Goal: Task Accomplishment & Management: Use online tool/utility

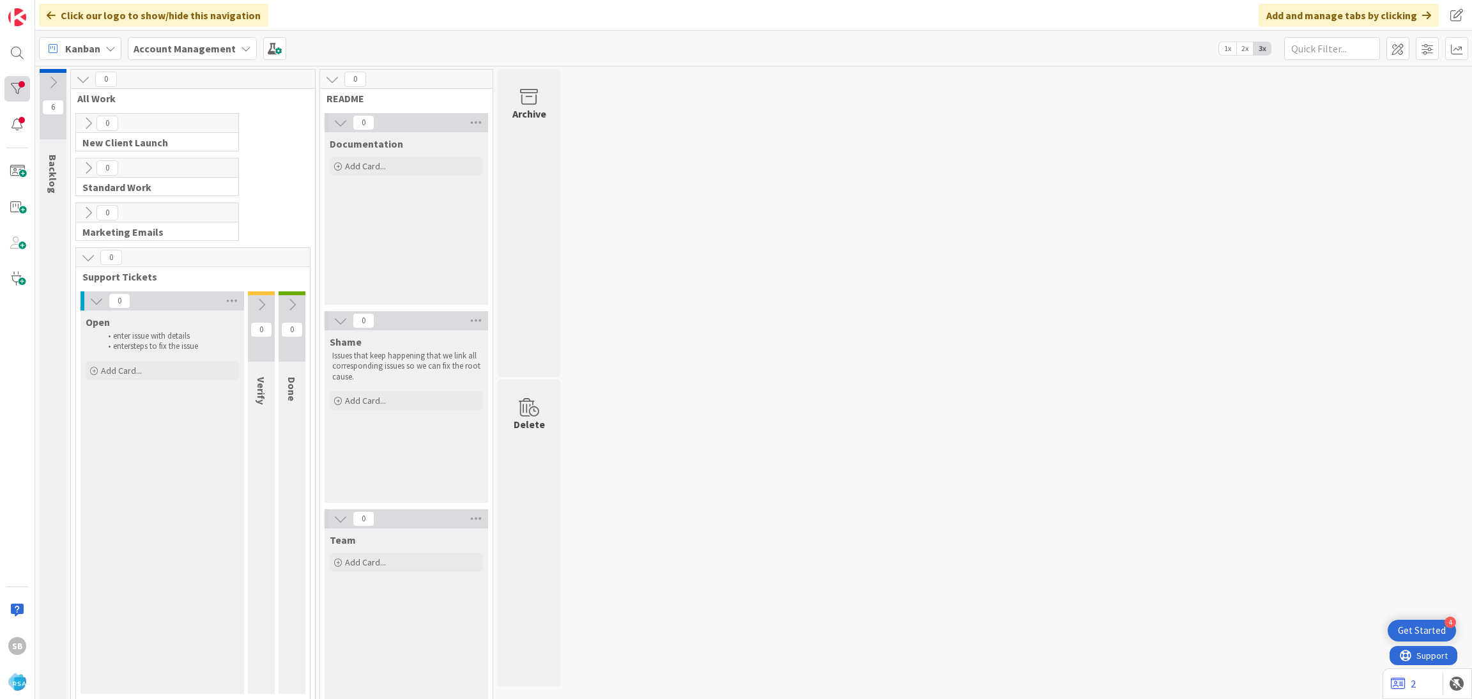
click at [24, 78] on div at bounding box center [17, 89] width 26 height 26
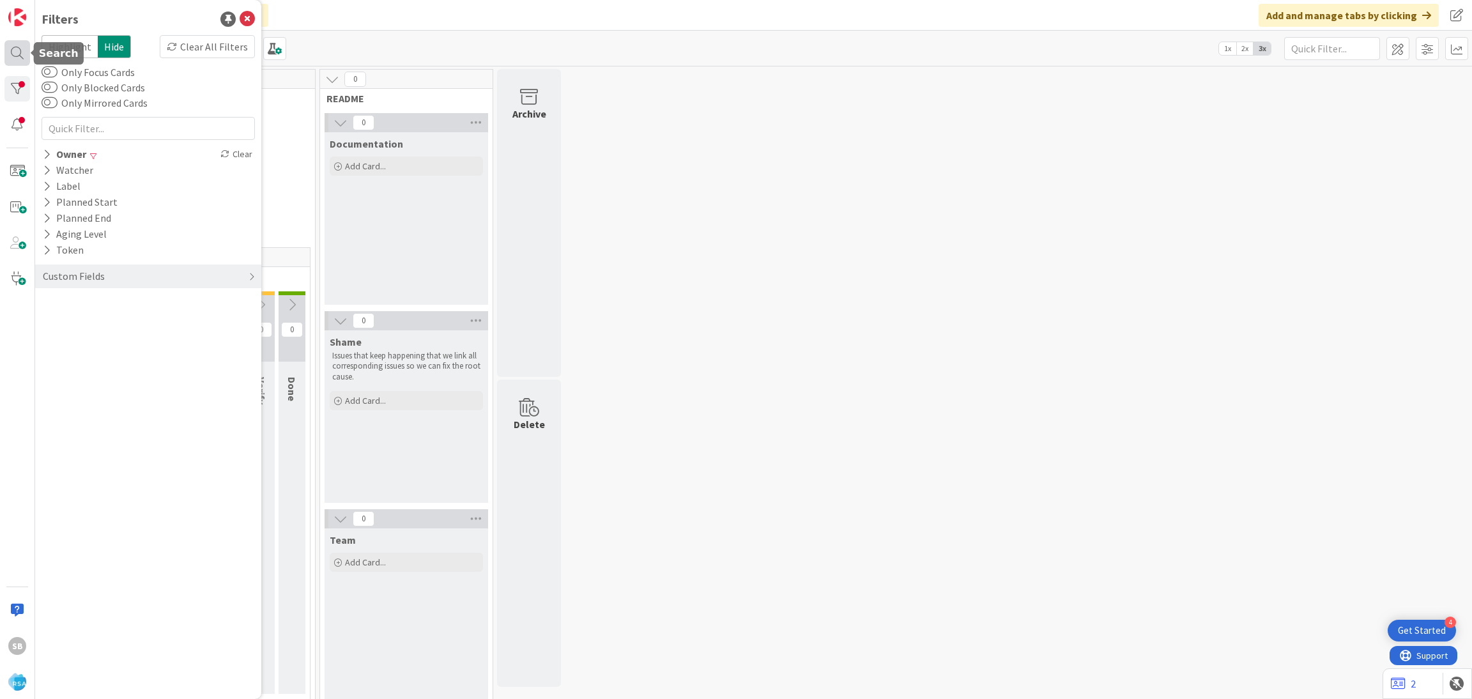
click at [14, 58] on div at bounding box center [17, 53] width 26 height 26
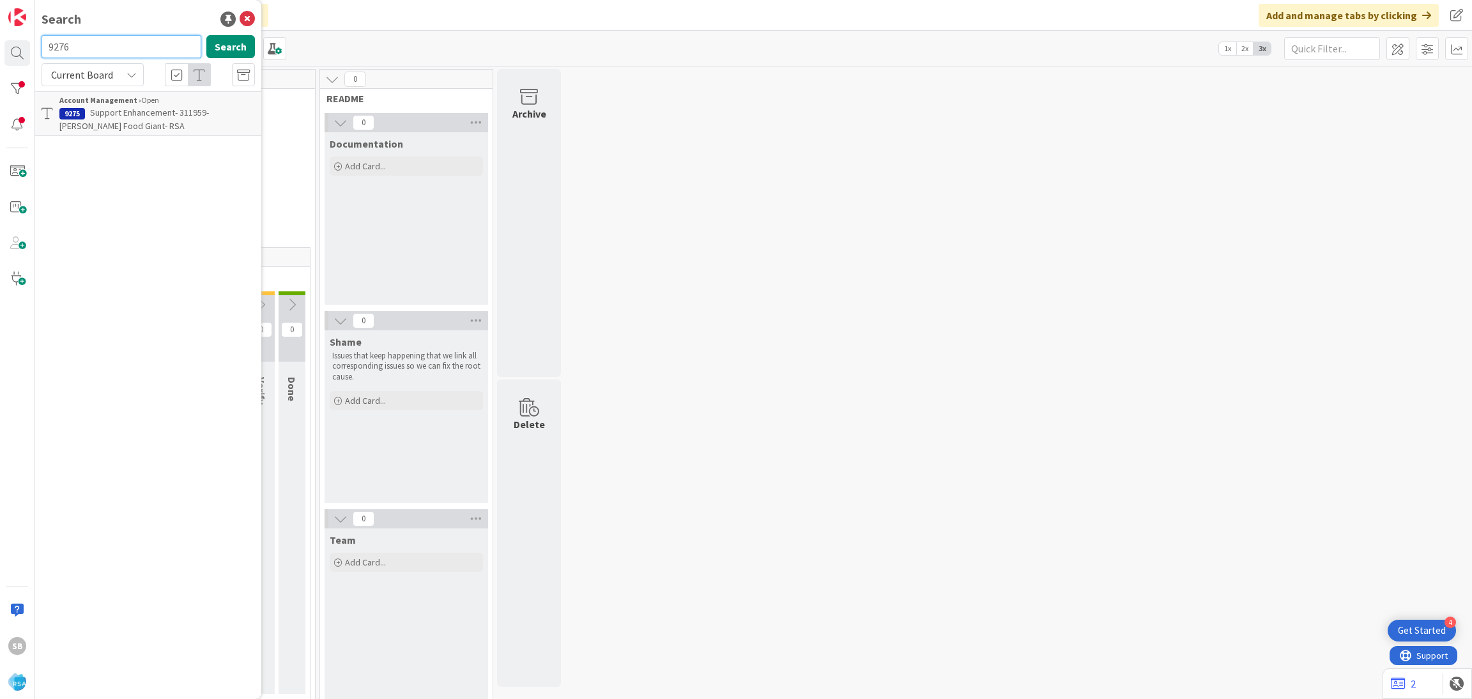
type input "9276"
click at [101, 124] on span "Support Defect- 311940 & 311965- Food Bazaar-RSA" at bounding box center [150, 119] width 182 height 25
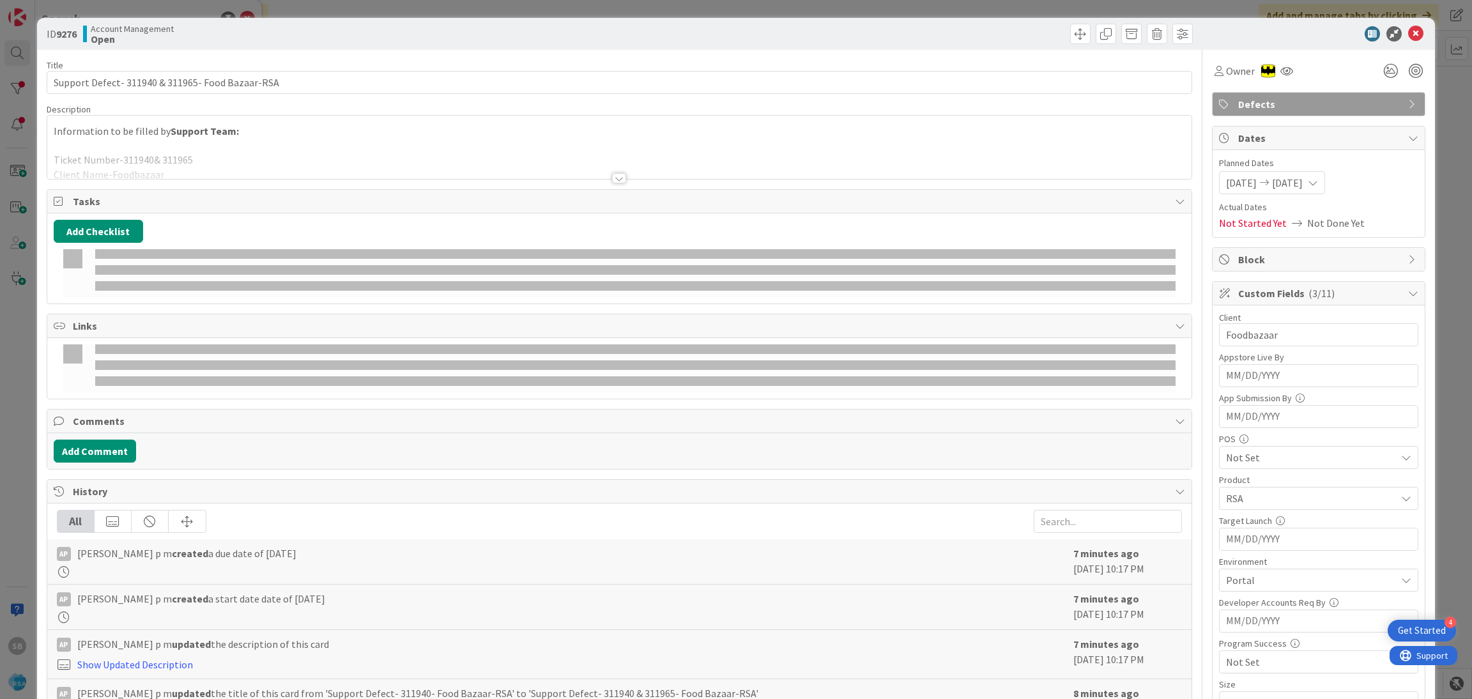
scroll to position [268, 0]
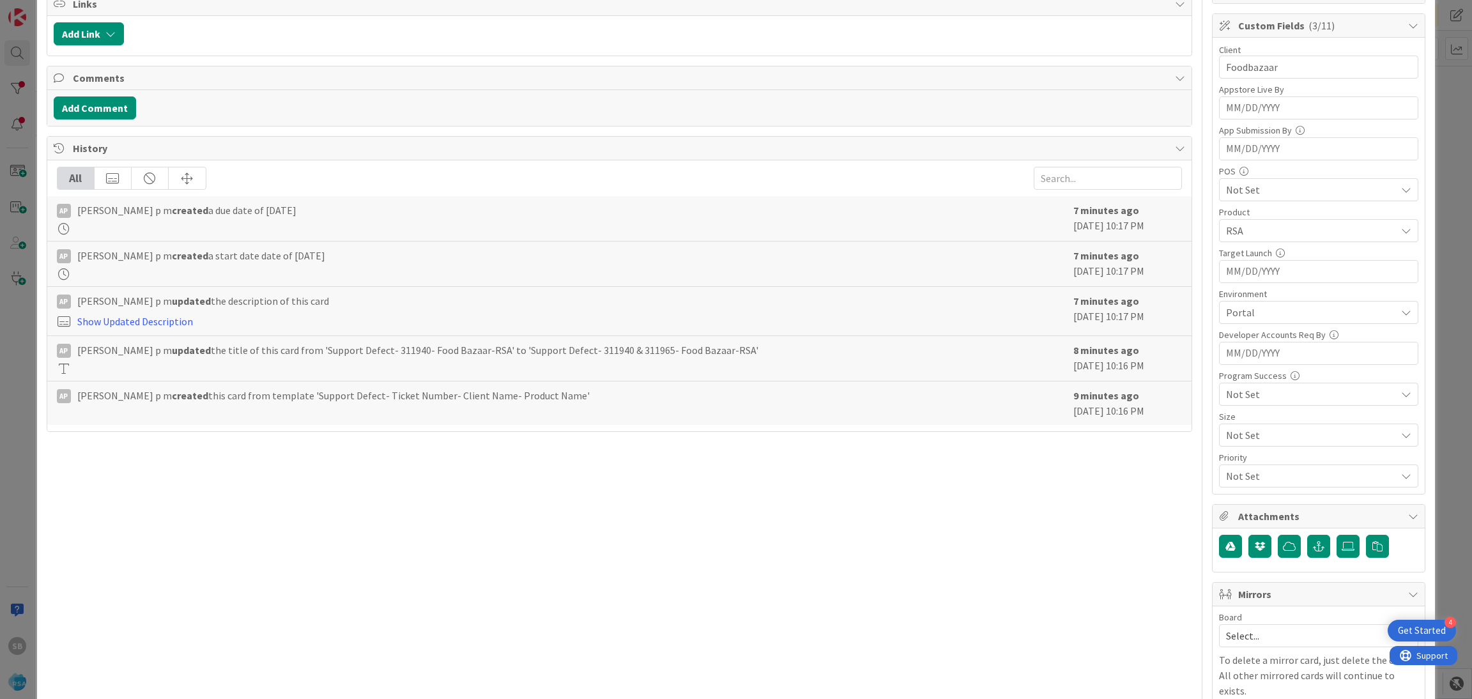
click at [1237, 631] on span "Select..." at bounding box center [1308, 636] width 164 height 18
click at [1243, 605] on span "Software Development" at bounding box center [1327, 605] width 169 height 19
click at [1241, 605] on div "Mirrors" at bounding box center [1319, 595] width 212 height 24
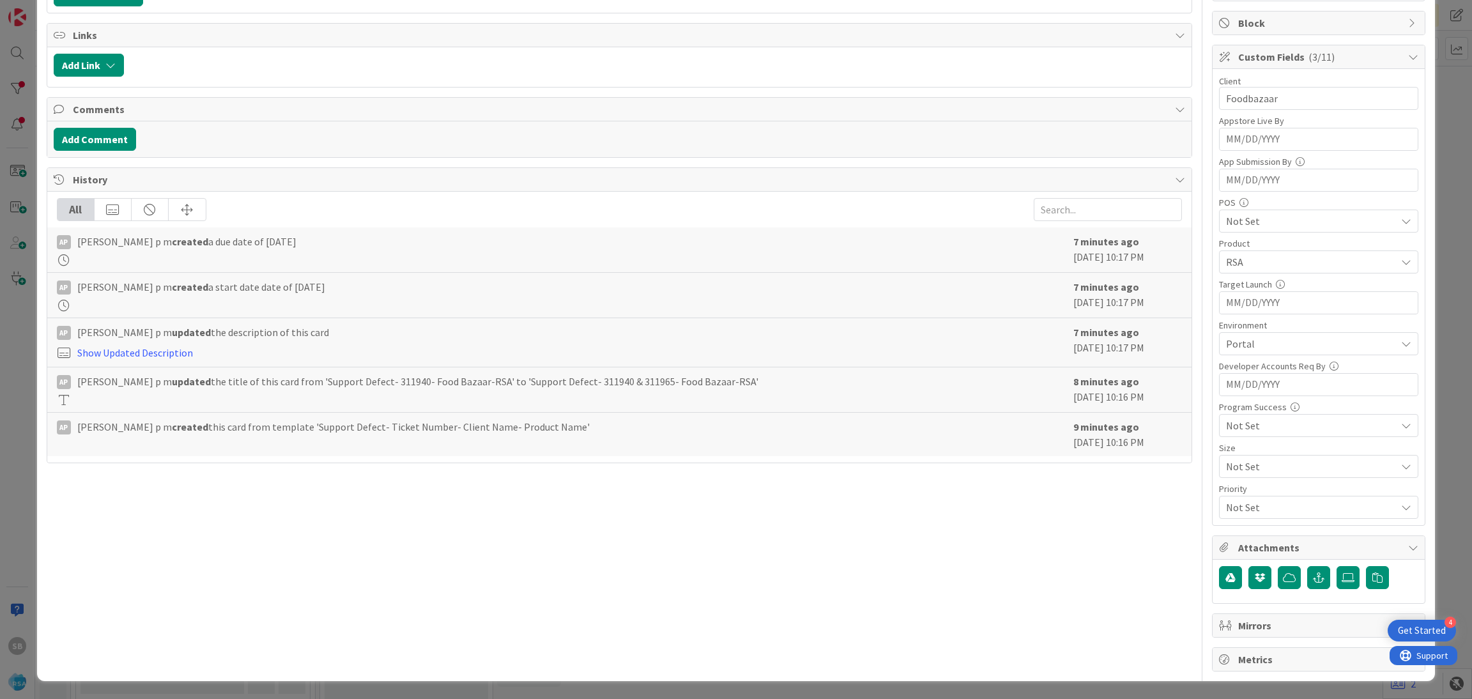
scroll to position [239, 0]
click at [1245, 631] on span "Mirrors" at bounding box center [1320, 625] width 164 height 15
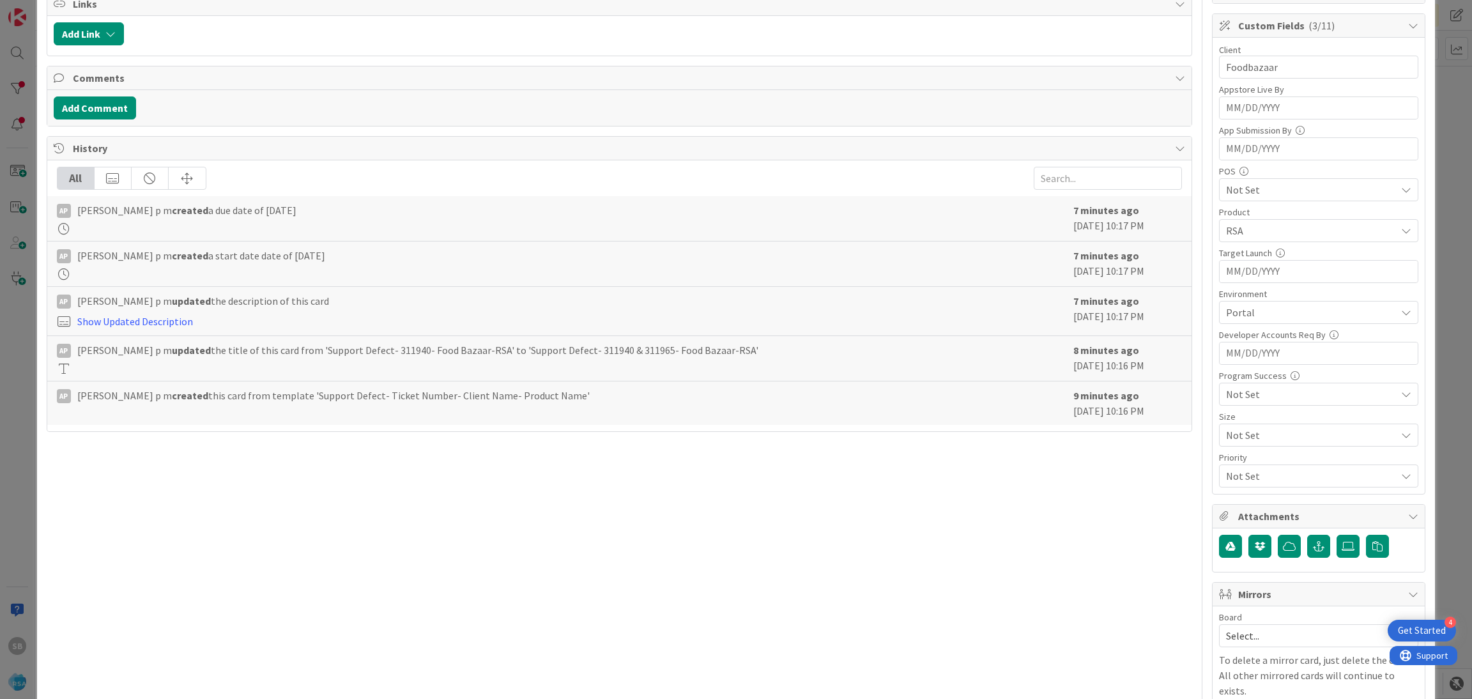
click at [1245, 631] on span "Select..." at bounding box center [1308, 636] width 164 height 18
click at [1287, 598] on span "Software Development" at bounding box center [1327, 605] width 169 height 19
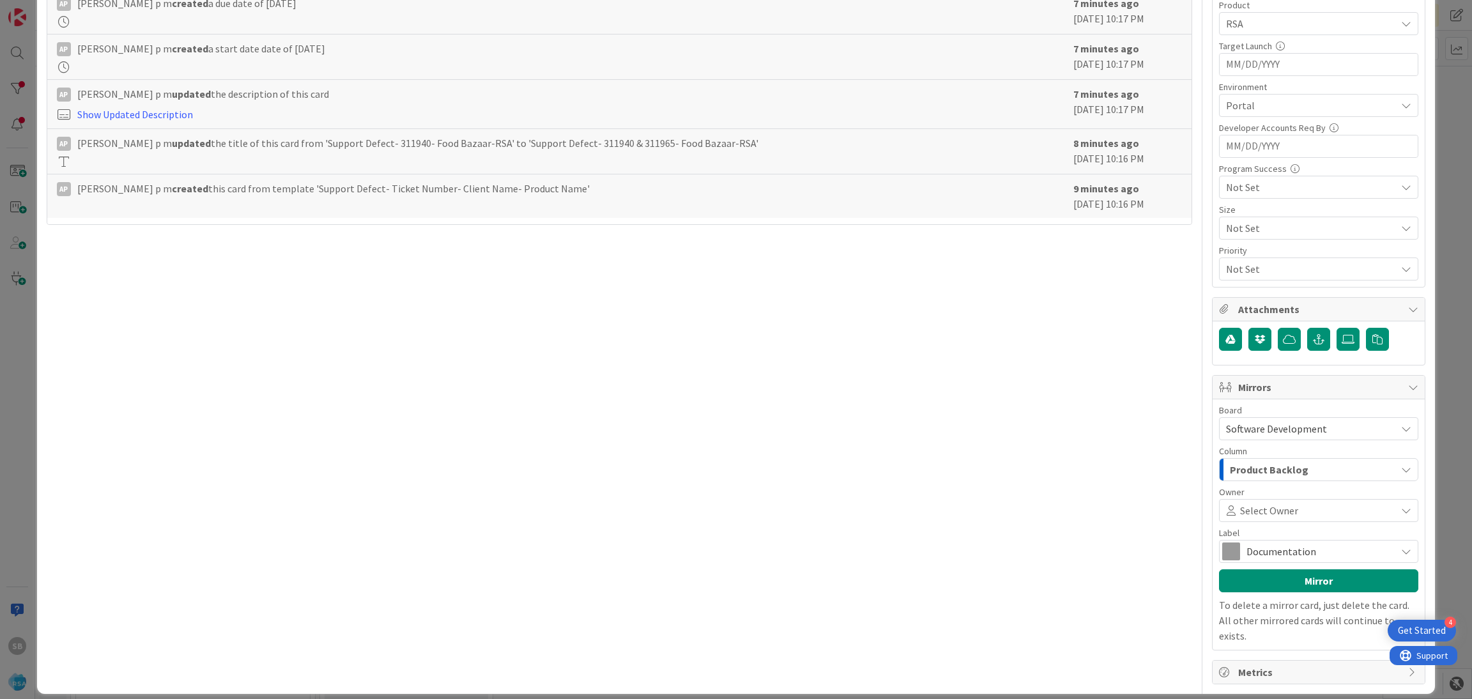
click at [1225, 521] on div "Select Owner" at bounding box center [1318, 510] width 199 height 23
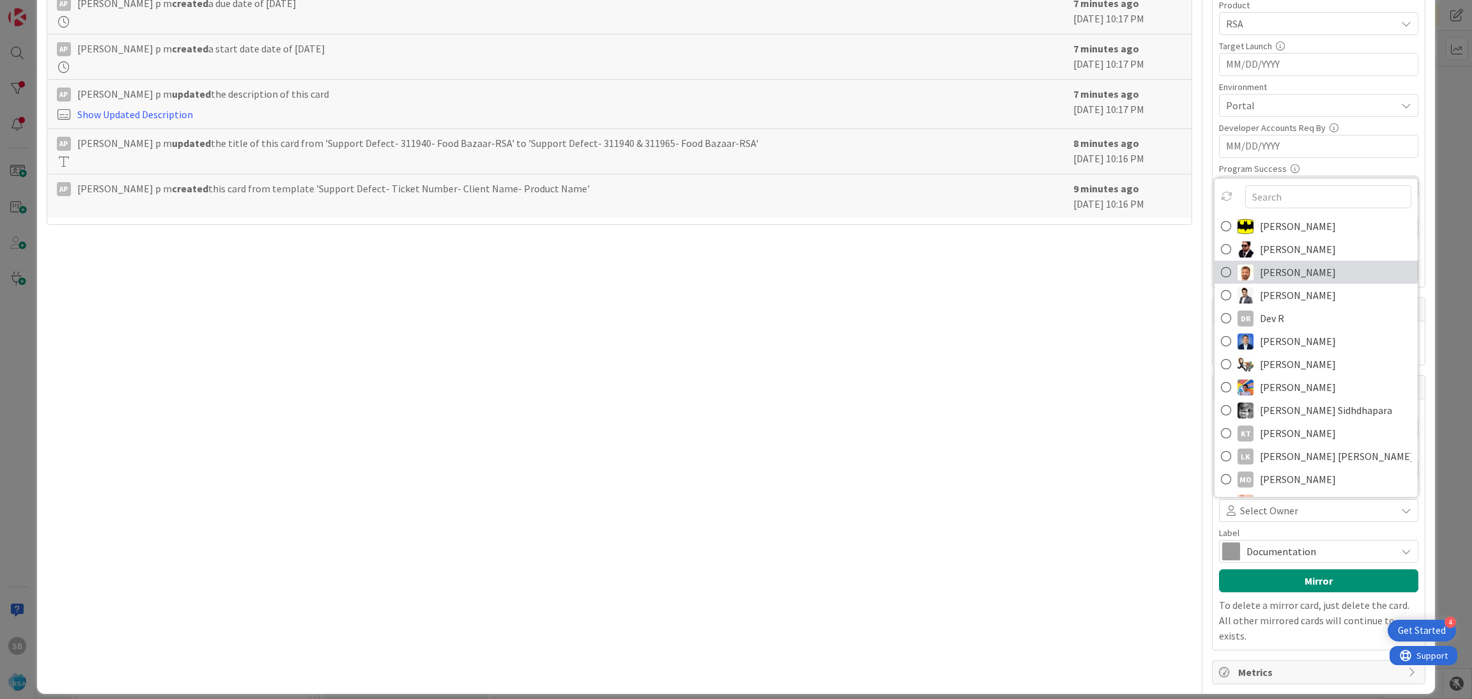
click at [1285, 265] on span "[PERSON_NAME]" at bounding box center [1298, 272] width 76 height 19
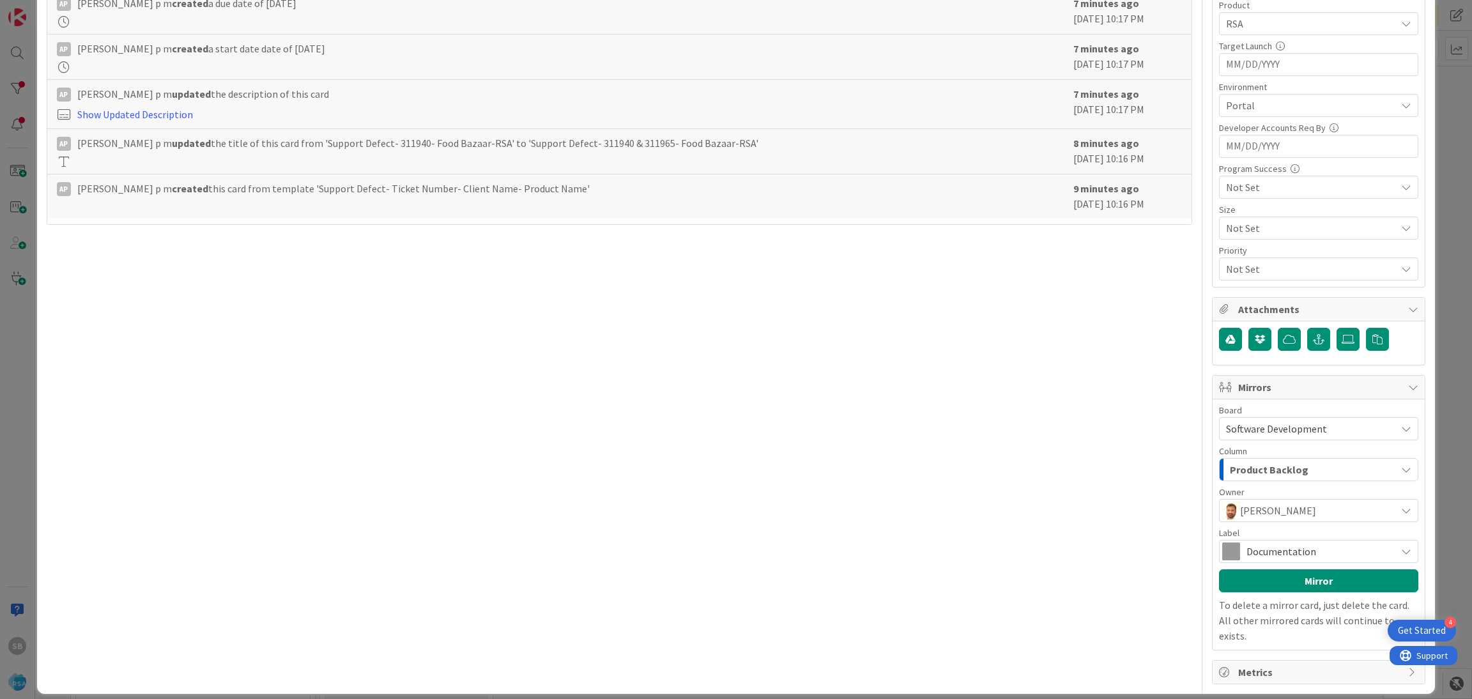
click at [1268, 555] on span "Documentation" at bounding box center [1318, 551] width 143 height 18
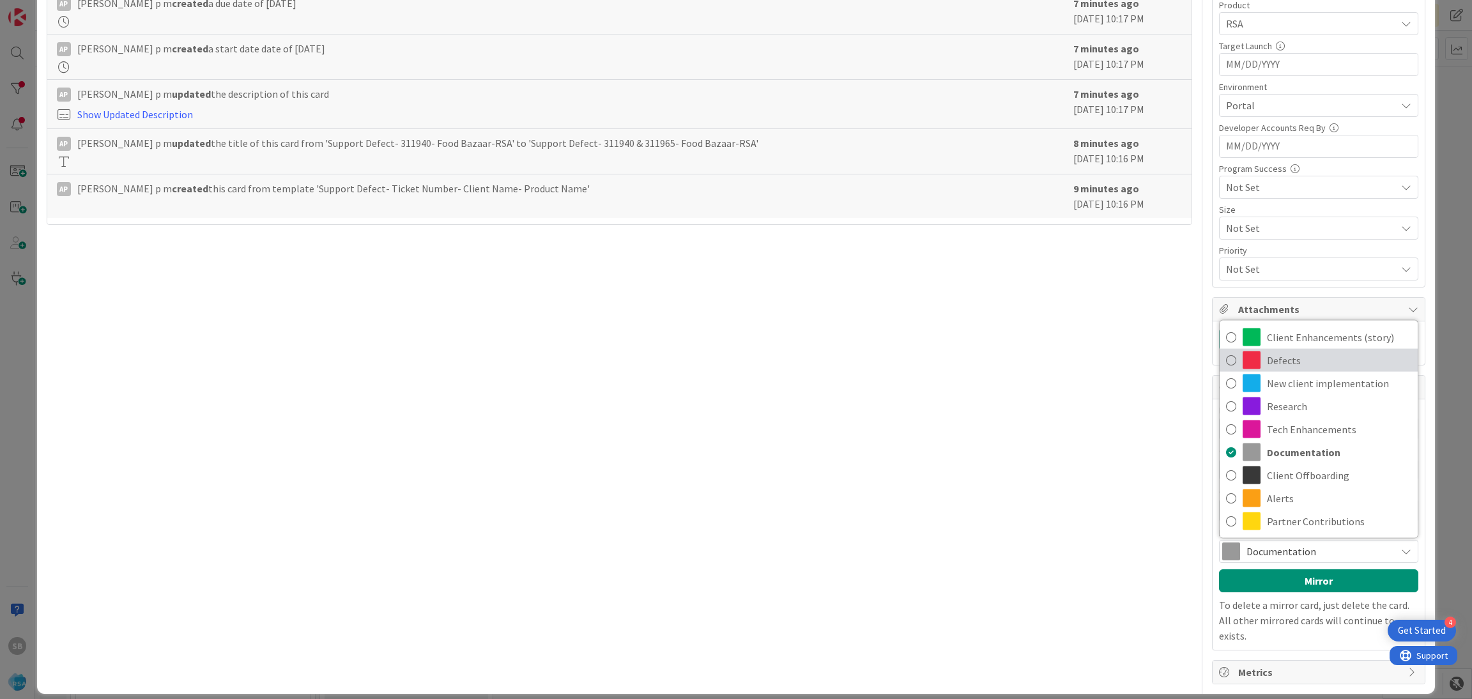
click at [1267, 364] on span "Defects" at bounding box center [1339, 360] width 144 height 19
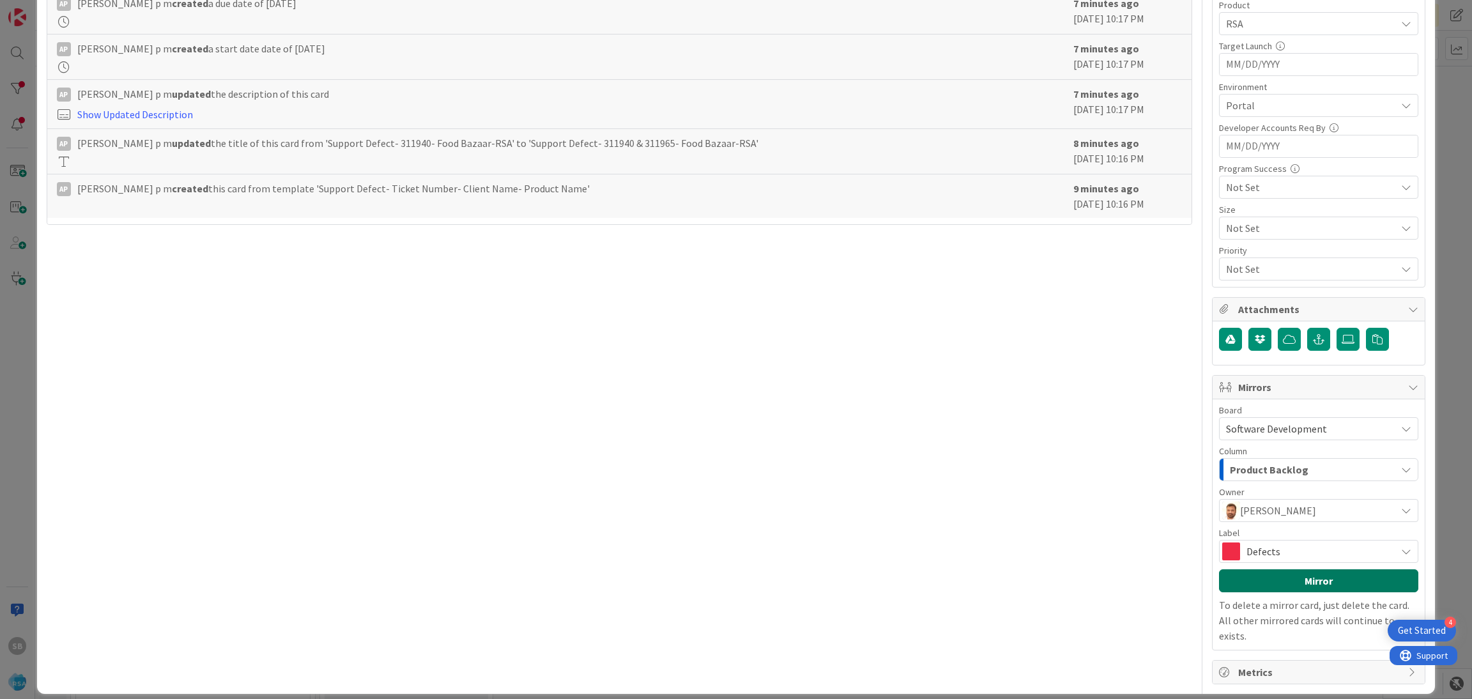
click at [1299, 588] on button "Mirror" at bounding box center [1318, 580] width 199 height 23
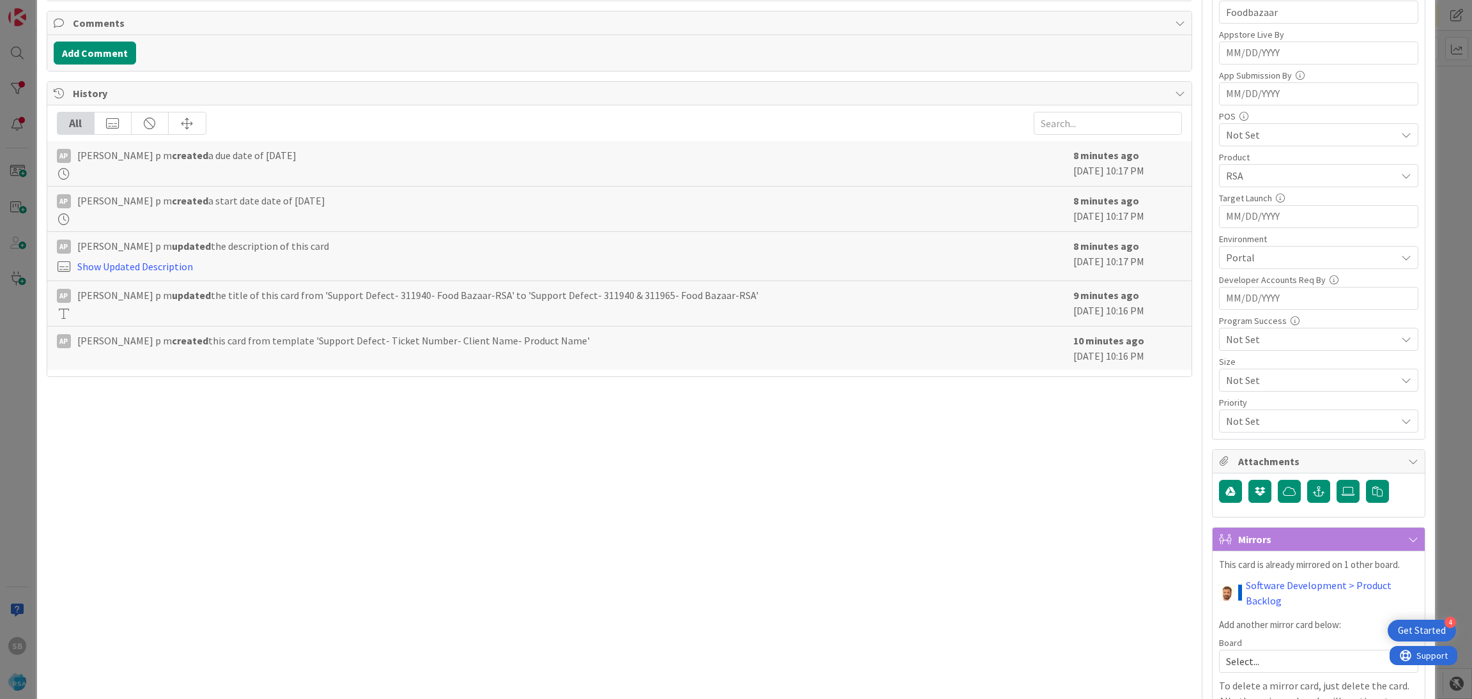
scroll to position [403, 0]
